Goal: Task Accomplishment & Management: Use online tool/utility

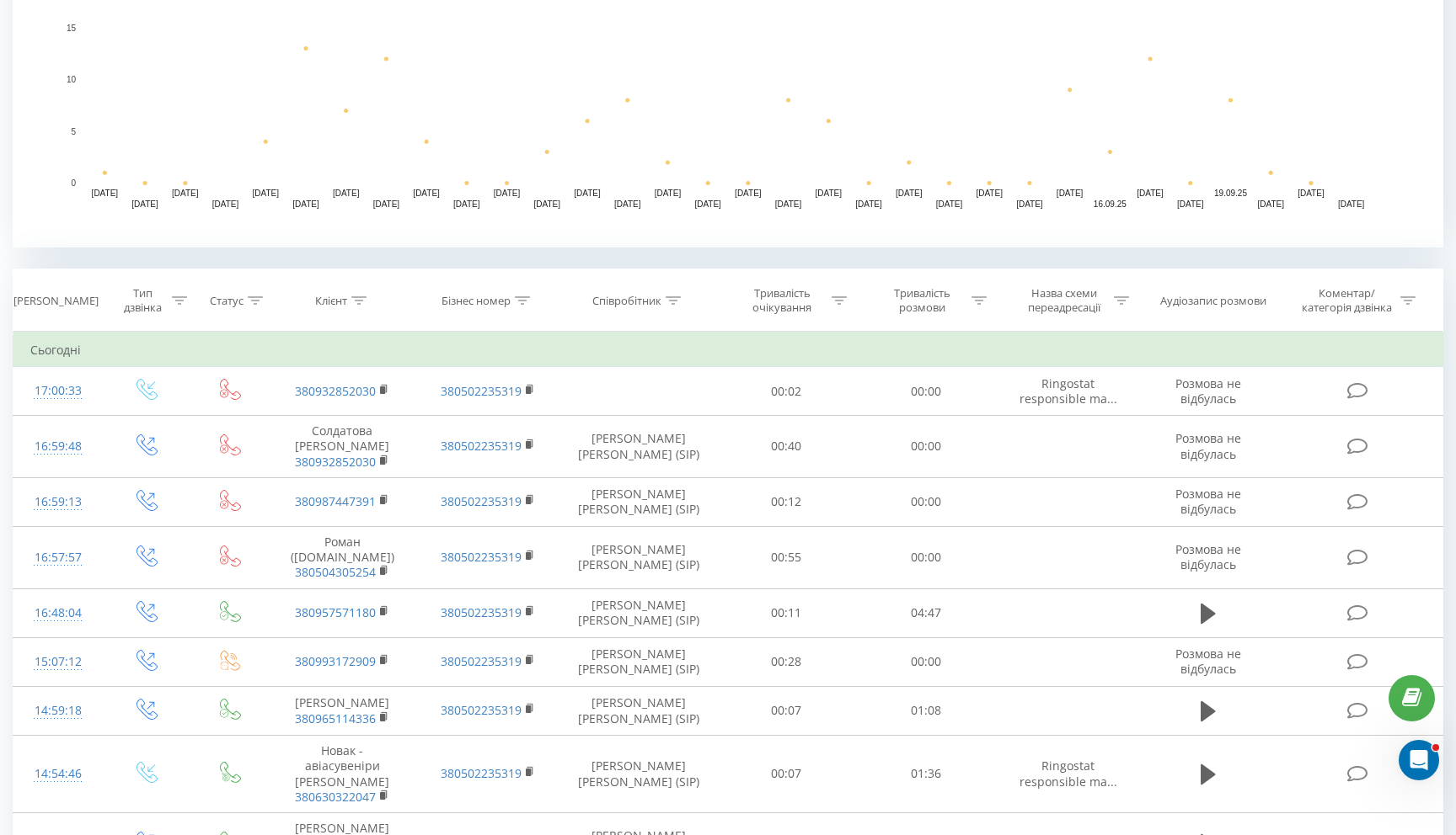
scroll to position [475, 0]
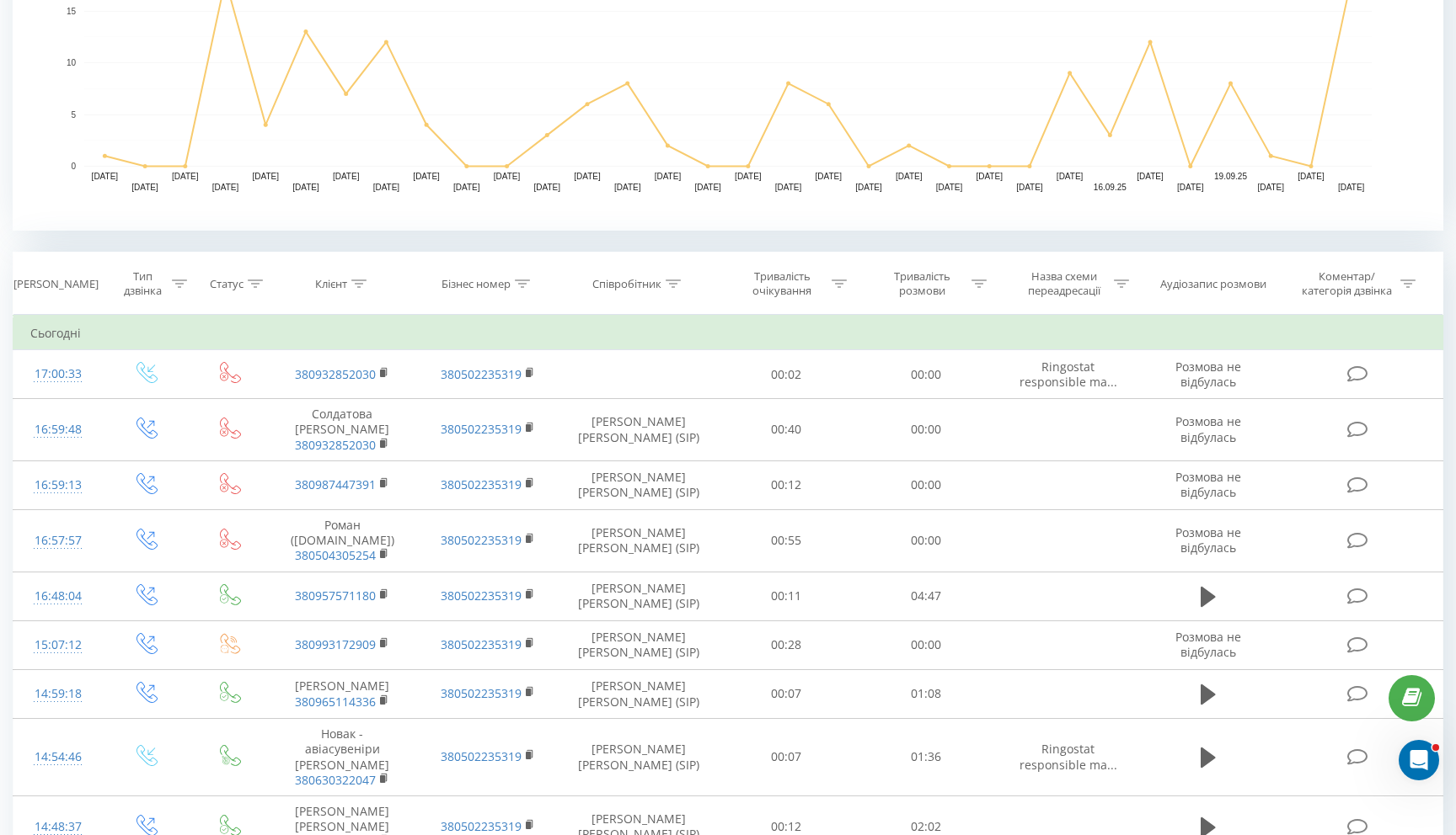
click at [942, 227] on rect "A chart." at bounding box center [728, 62] width 1430 height 337
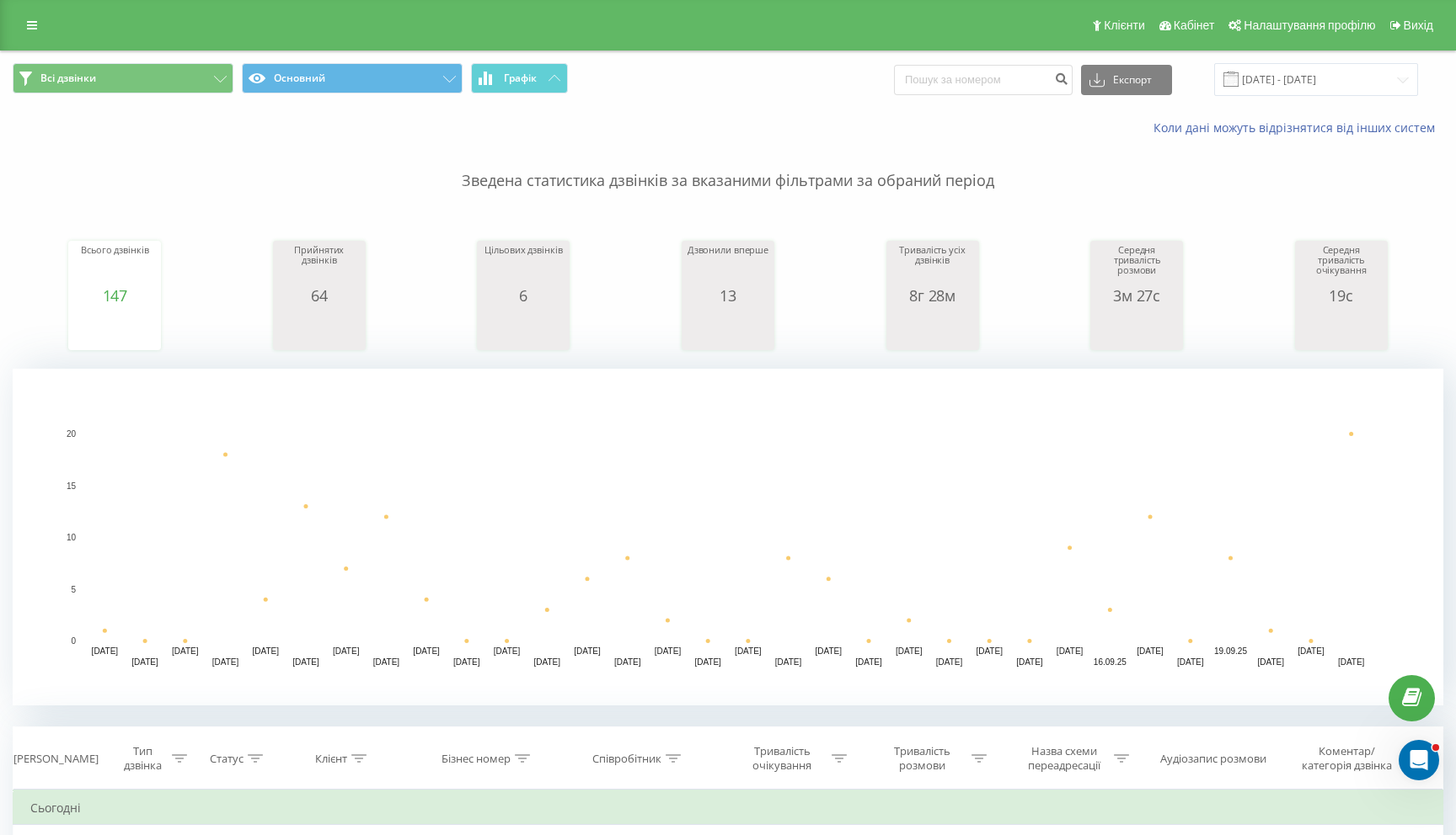
click at [720, 107] on div "Всі дзвінки Основний Графік Експорт .csv .xls .xlsx 22.08.2025 - 22.09.2025" at bounding box center [728, 79] width 1454 height 57
